Goal: Check status

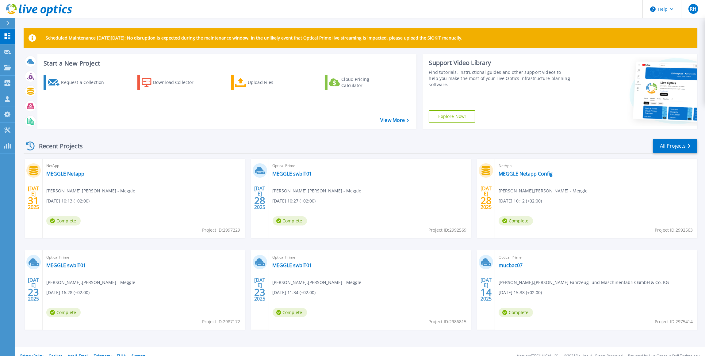
click at [522, 311] on span "Complete" at bounding box center [516, 312] width 34 height 9
click at [506, 266] on link "mucbac07" at bounding box center [511, 265] width 24 height 6
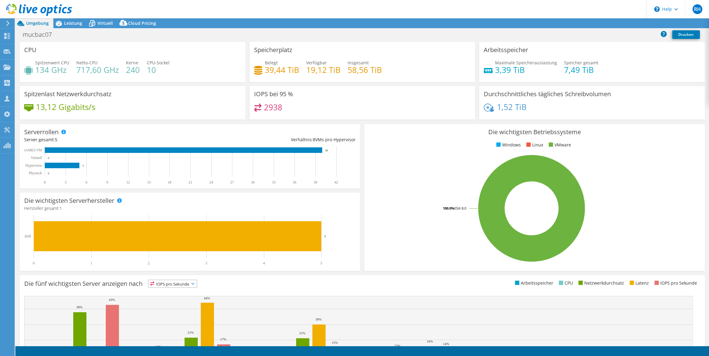
select select "EUFrankfurt"
click at [72, 21] on span "Leistung" at bounding box center [73, 23] width 18 height 6
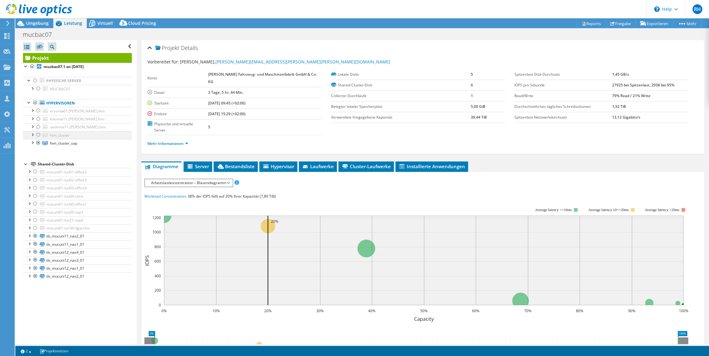
click at [38, 135] on div at bounding box center [38, 134] width 6 height 7
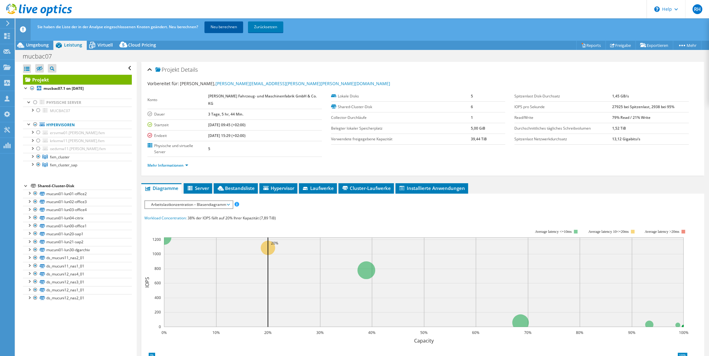
click at [223, 27] on link "Neu berechnen" at bounding box center [224, 26] width 39 height 11
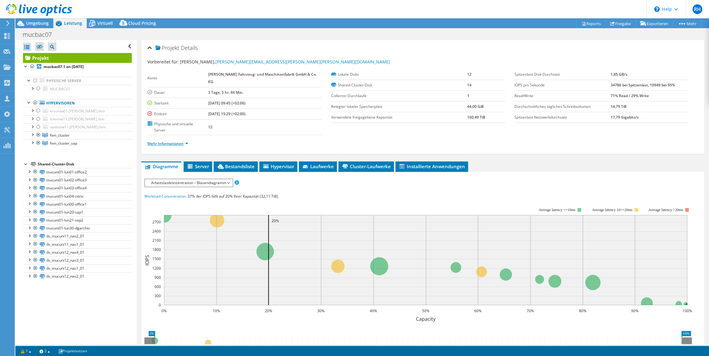
click at [173, 142] on link "Mehr Informationen" at bounding box center [167, 143] width 41 height 5
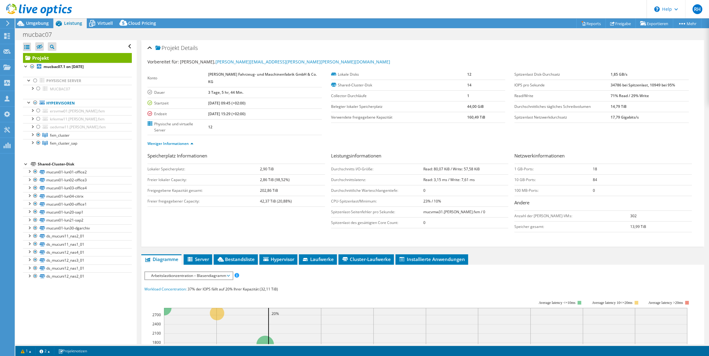
click at [567, 55] on div "Vorbereitet für: R. Lind, richard.lind@meiller.com Konto Franz Xaver Meiller Fa…" at bounding box center [422, 150] width 551 height 190
